Goal: Task Accomplishment & Management: Use online tool/utility

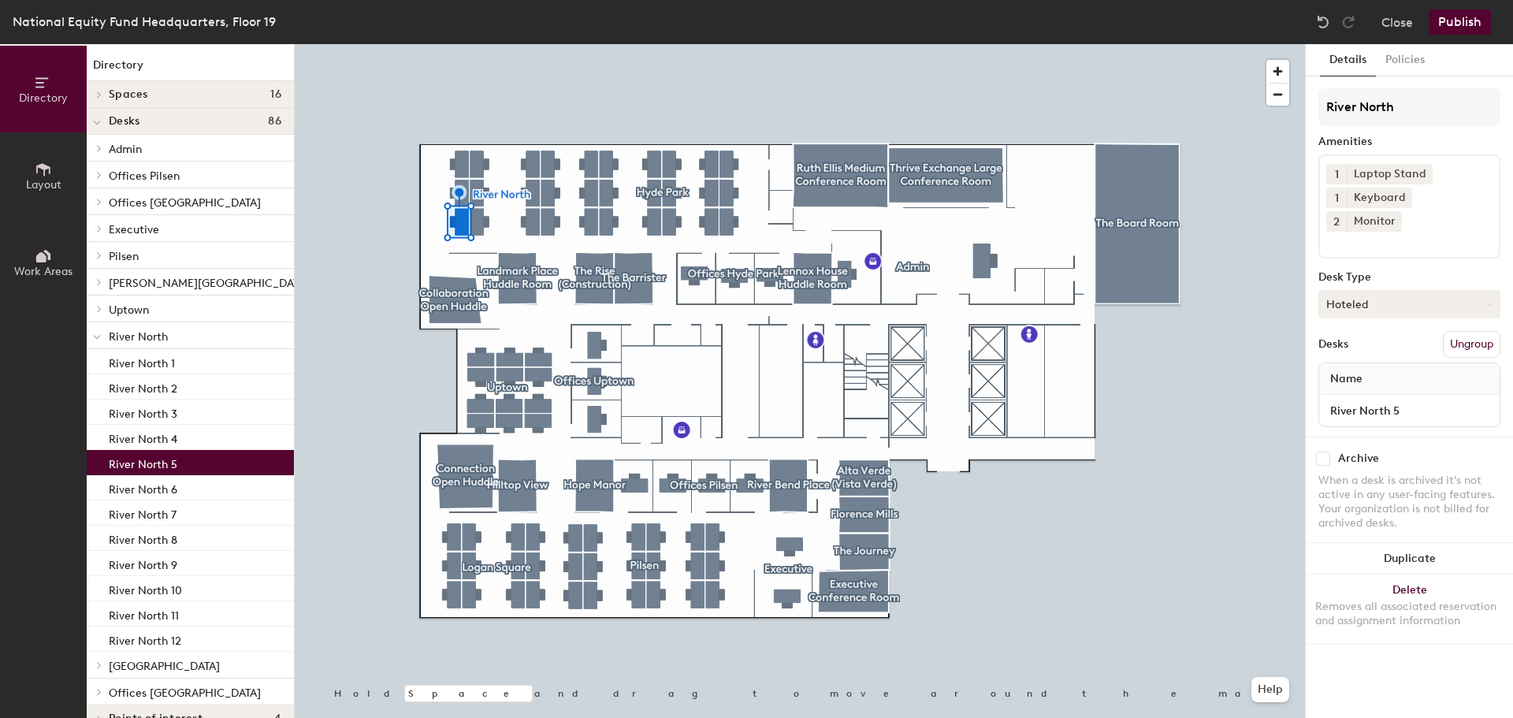
click at [1413, 290] on button "Hoteled" at bounding box center [1409, 304] width 182 height 28
click at [1397, 341] on div "Assigned" at bounding box center [1398, 353] width 158 height 24
click at [1472, 22] on button "Publish" at bounding box center [1459, 21] width 62 height 25
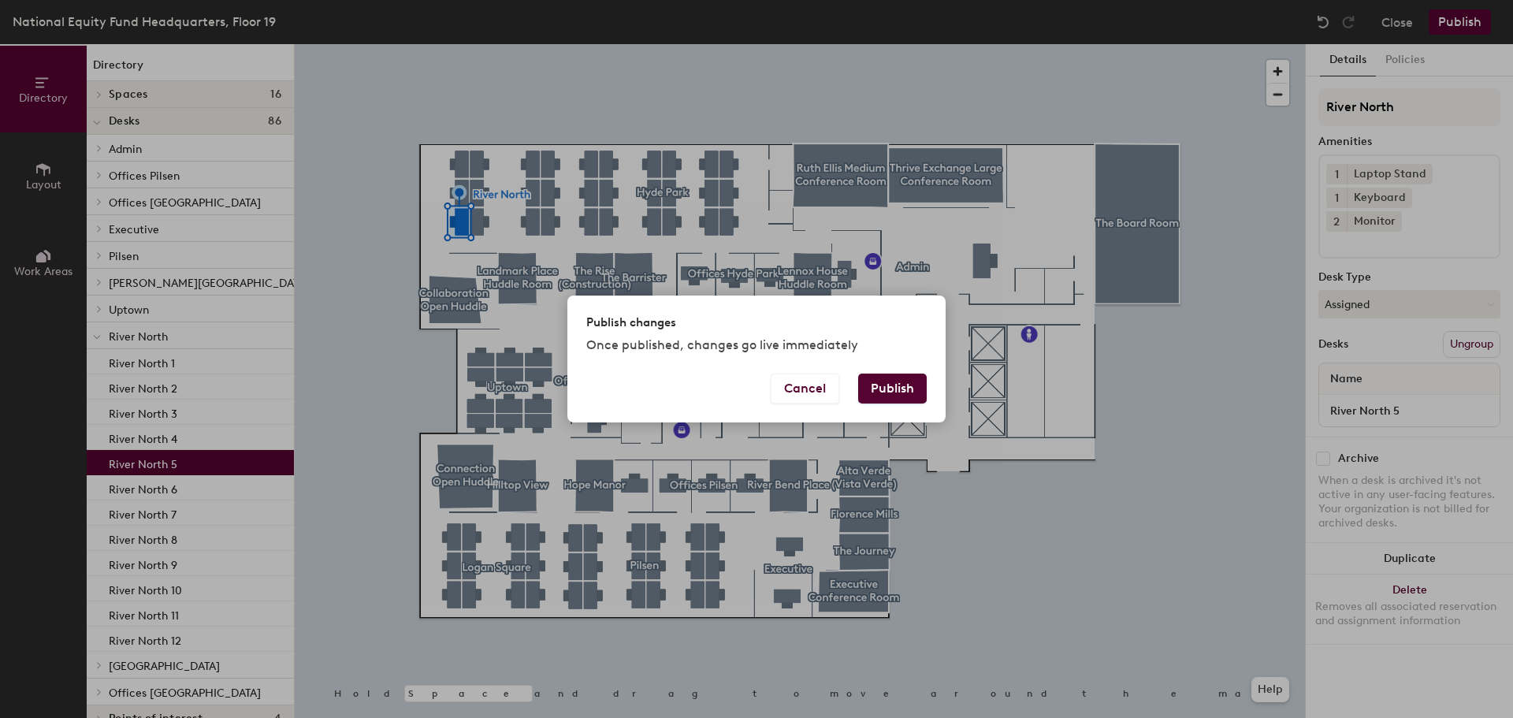
click at [902, 395] on button "Publish" at bounding box center [892, 388] width 69 height 30
